Goal: Subscribe to service/newsletter

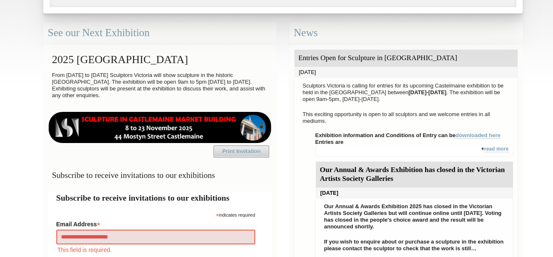
type input "**********"
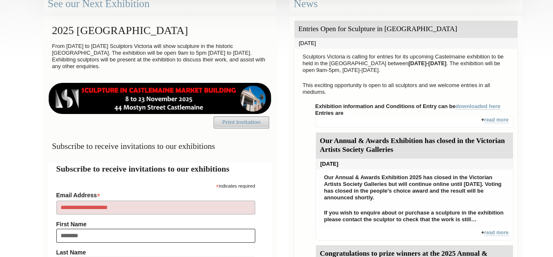
type input "*********"
type input "***"
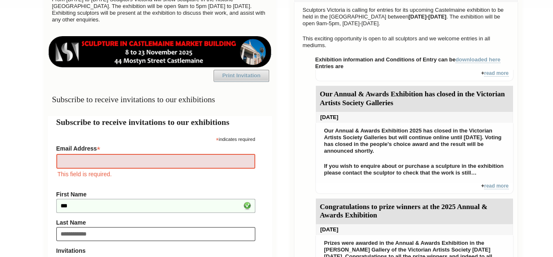
type input "**********"
